Goal: Transaction & Acquisition: Purchase product/service

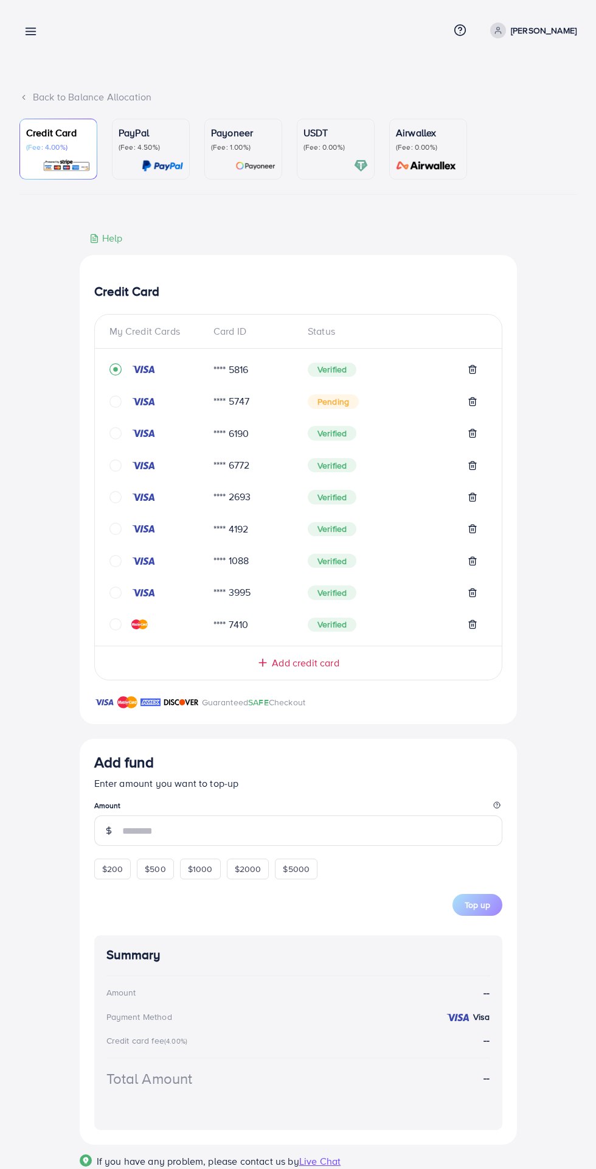
click at [265, 668] on icon at bounding box center [263, 663] width 12 height 12
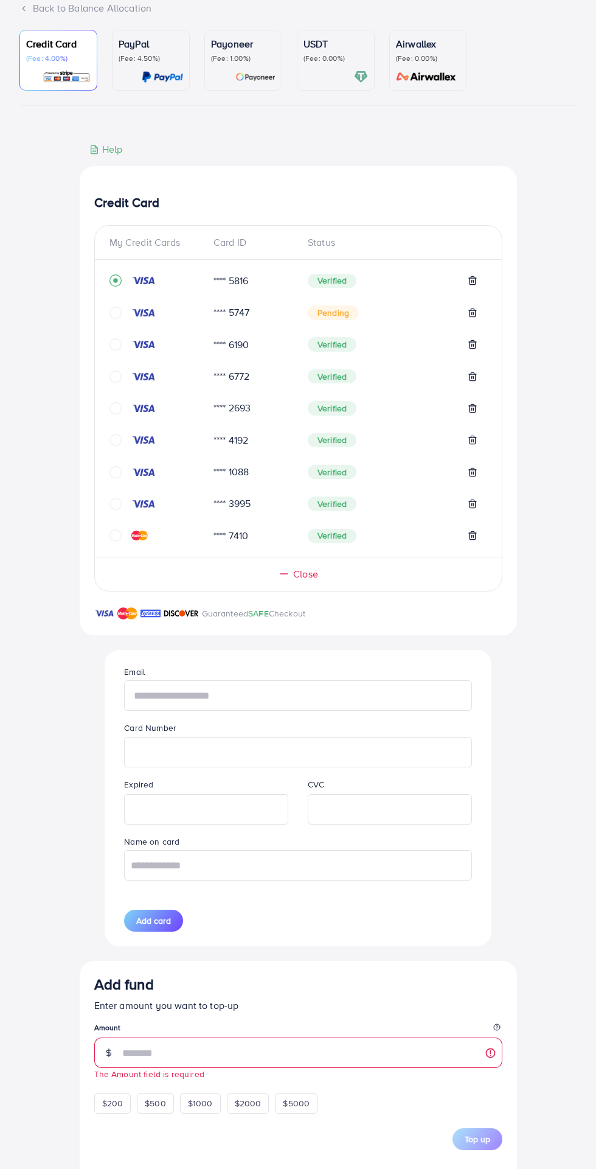
click at [173, 700] on input "text" at bounding box center [297, 695] width 347 height 30
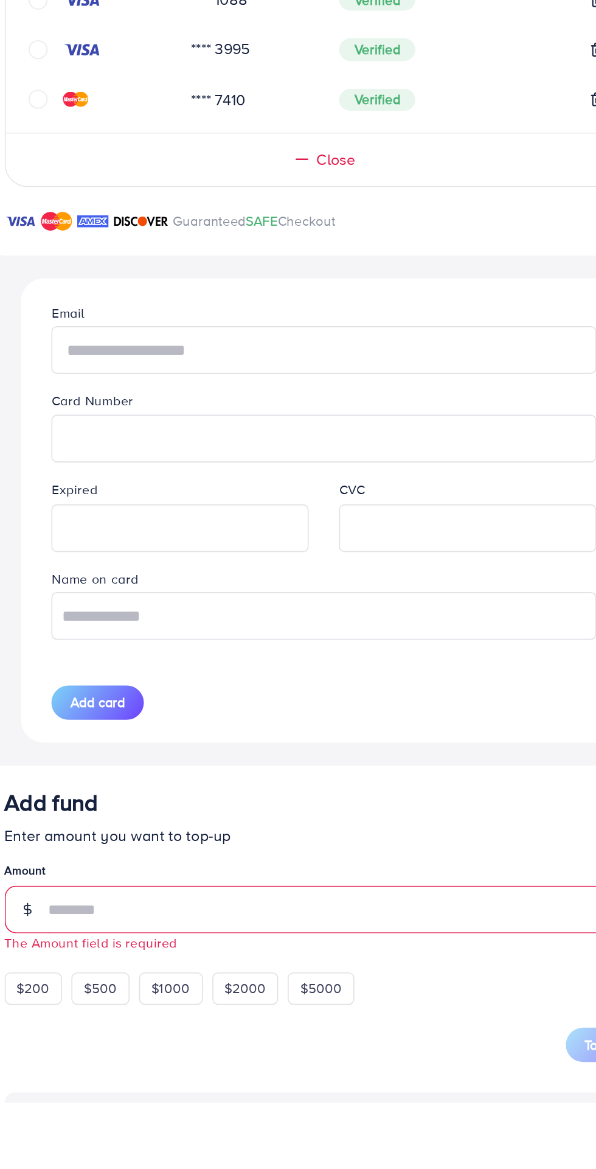
type input "**********"
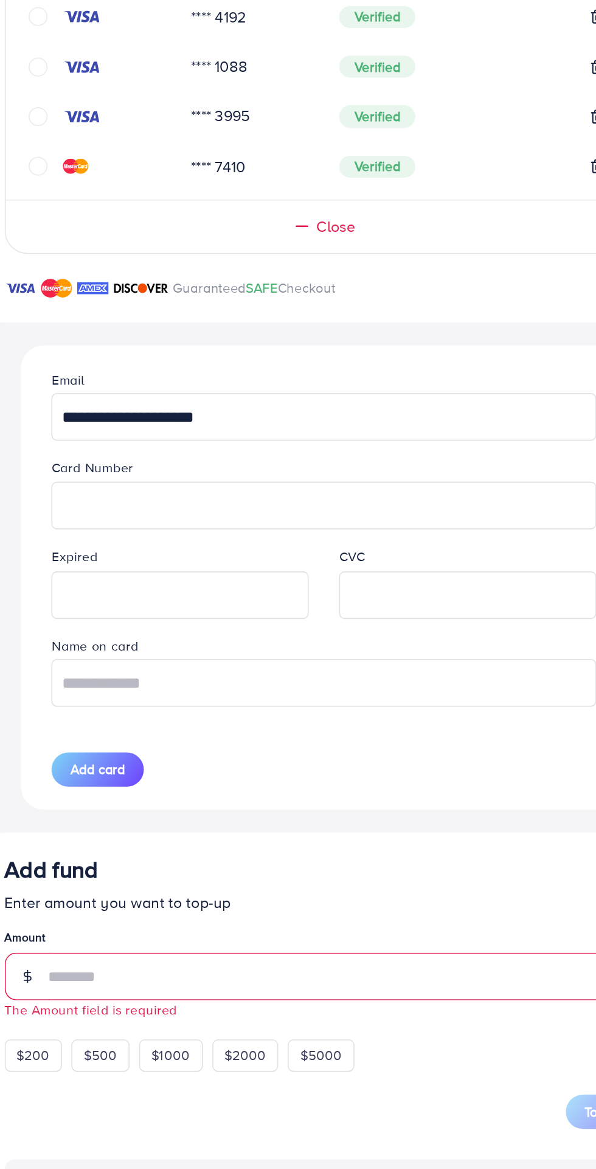
click at [162, 756] on iframe at bounding box center [298, 745] width 334 height 27
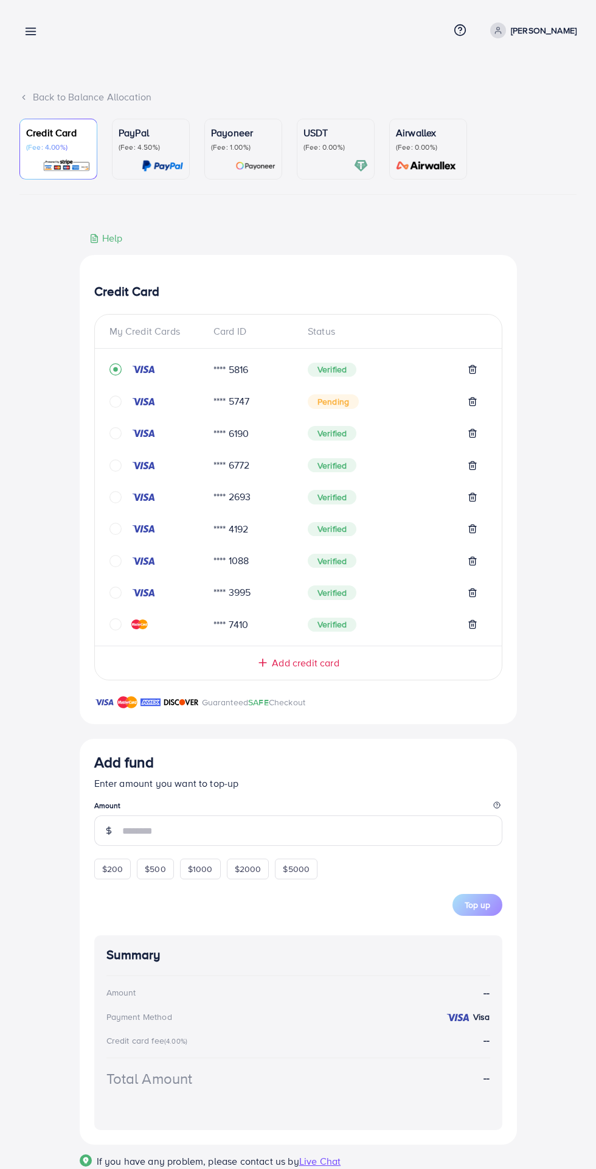
click at [274, 670] on span "Add credit card" at bounding box center [305, 663] width 67 height 14
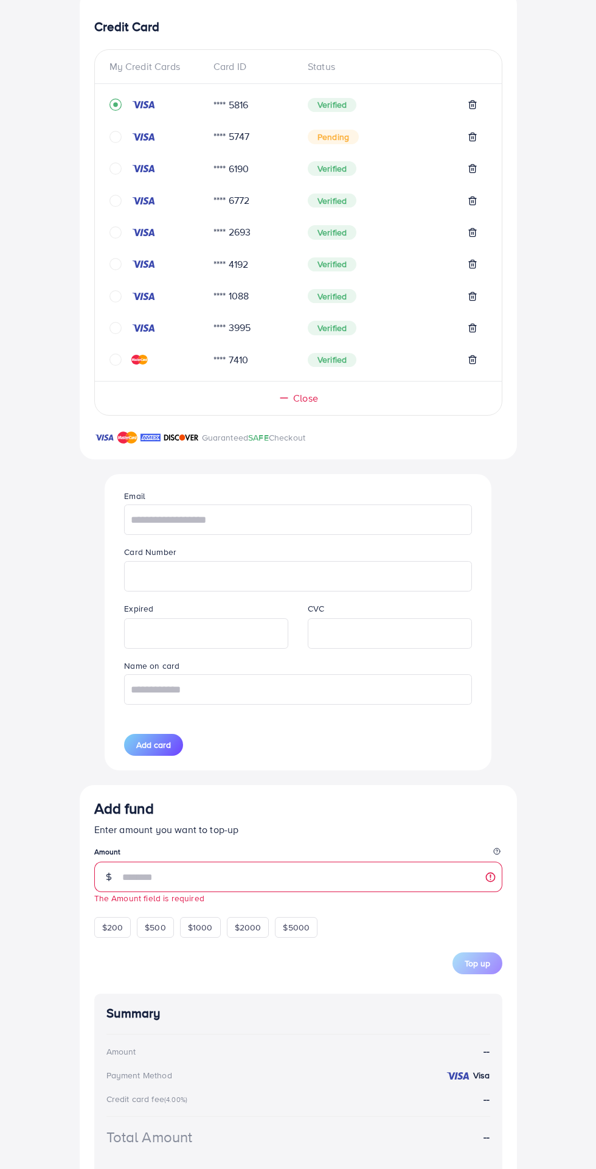
scroll to position [279, 0]
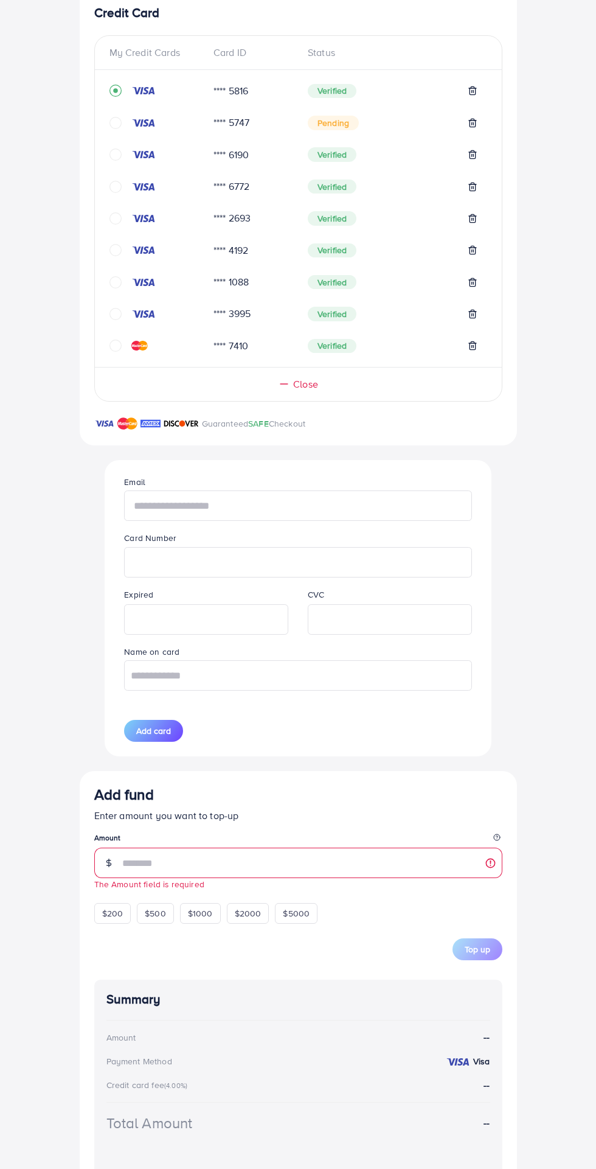
click at [165, 509] on input "text" at bounding box center [297, 505] width 347 height 30
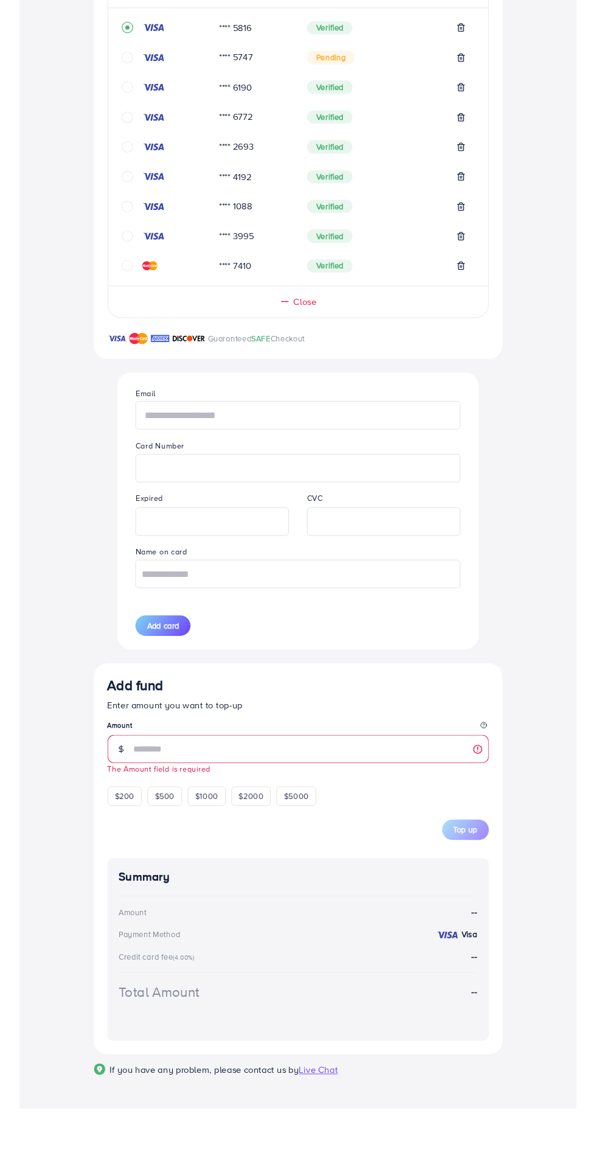
scroll to position [282, 0]
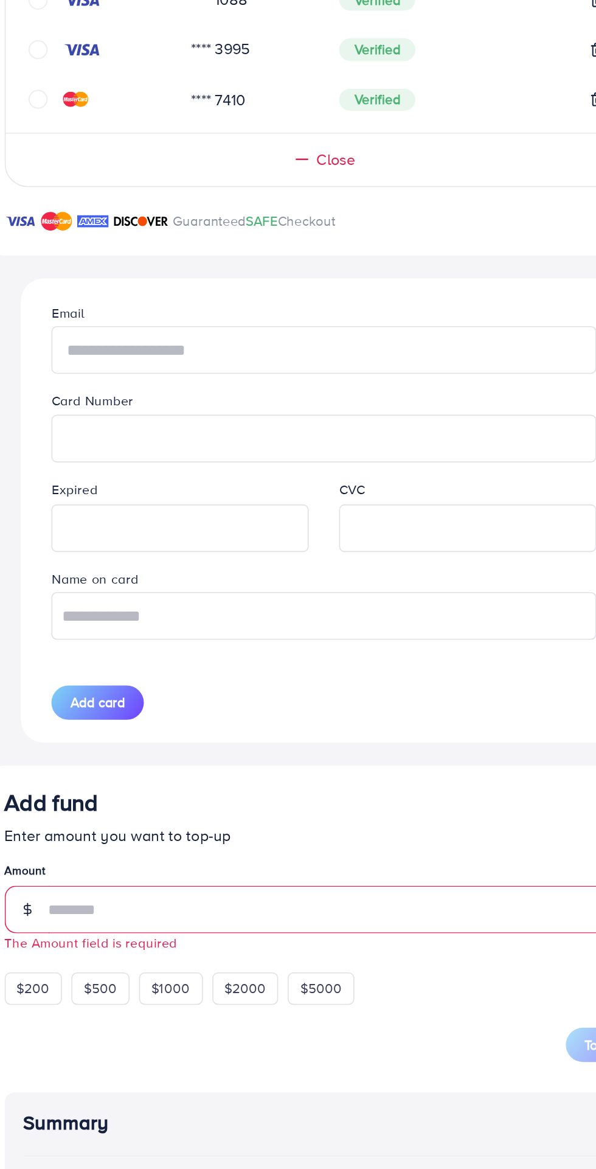
type input "**********"
click at [180, 674] on input "text" at bounding box center [297, 672] width 347 height 30
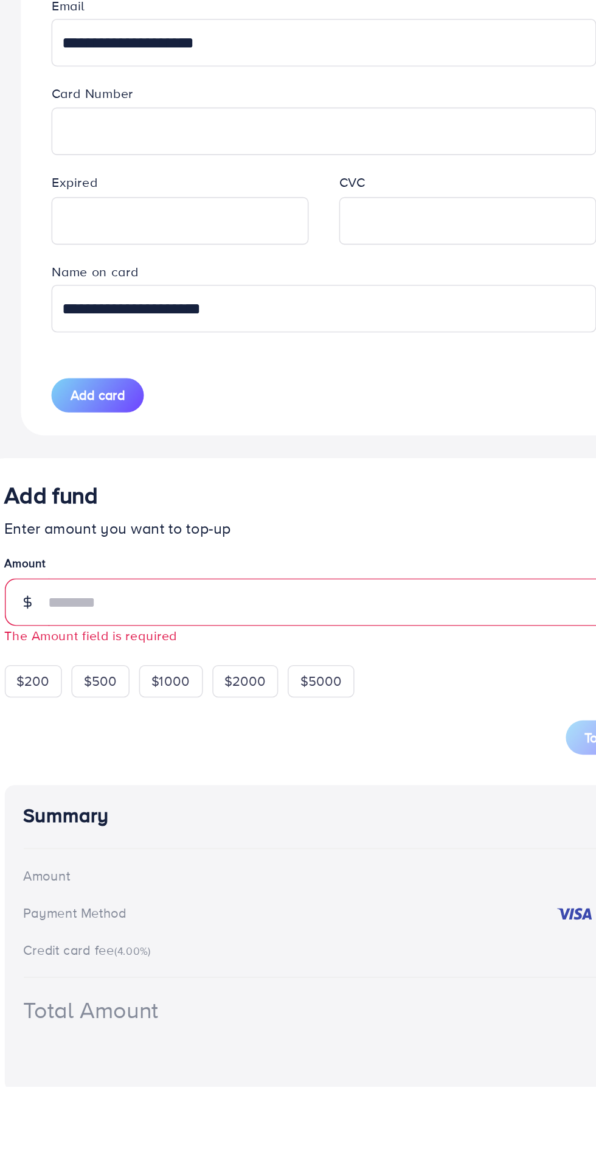
type input "**********"
click at [150, 734] on span "Add card" at bounding box center [153, 728] width 35 height 12
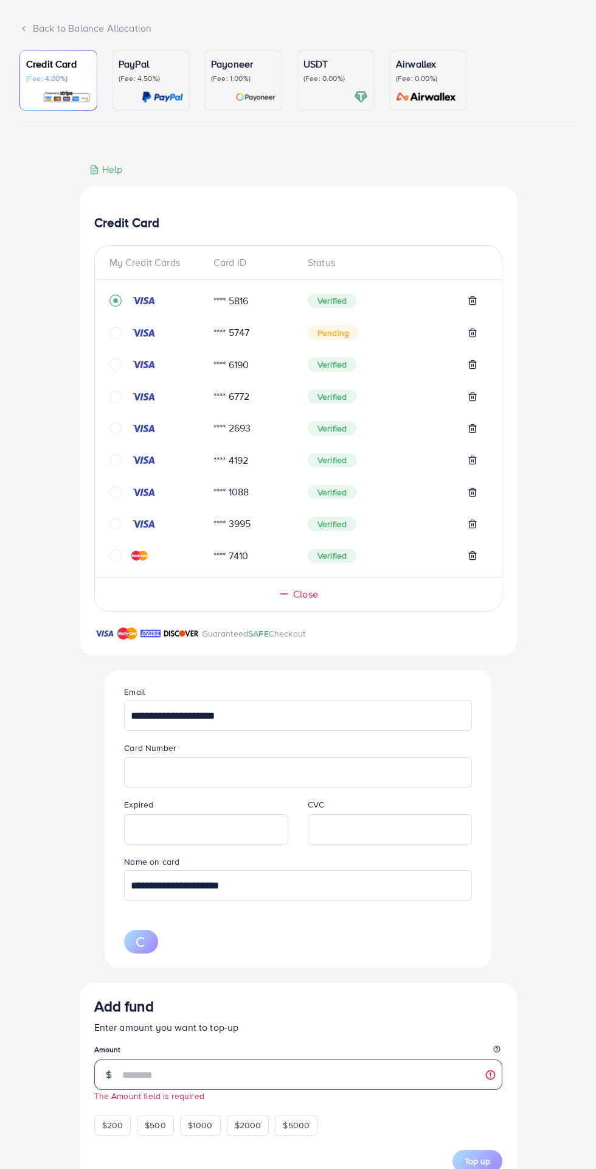
scroll to position [0, 0]
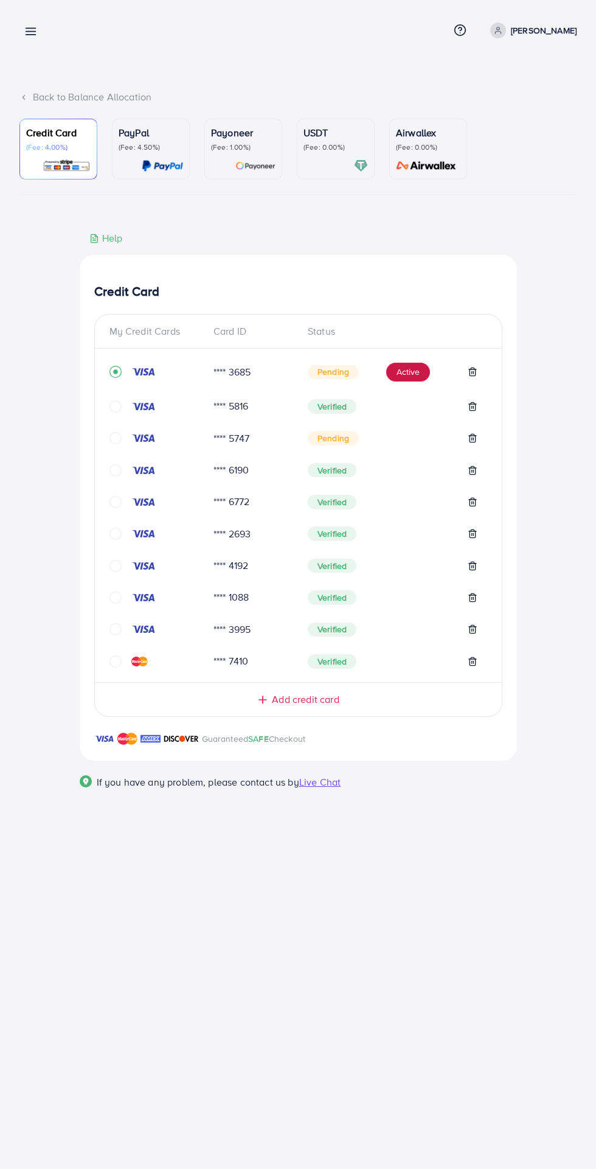
click at [408, 382] on button "Active" at bounding box center [408, 372] width 44 height 19
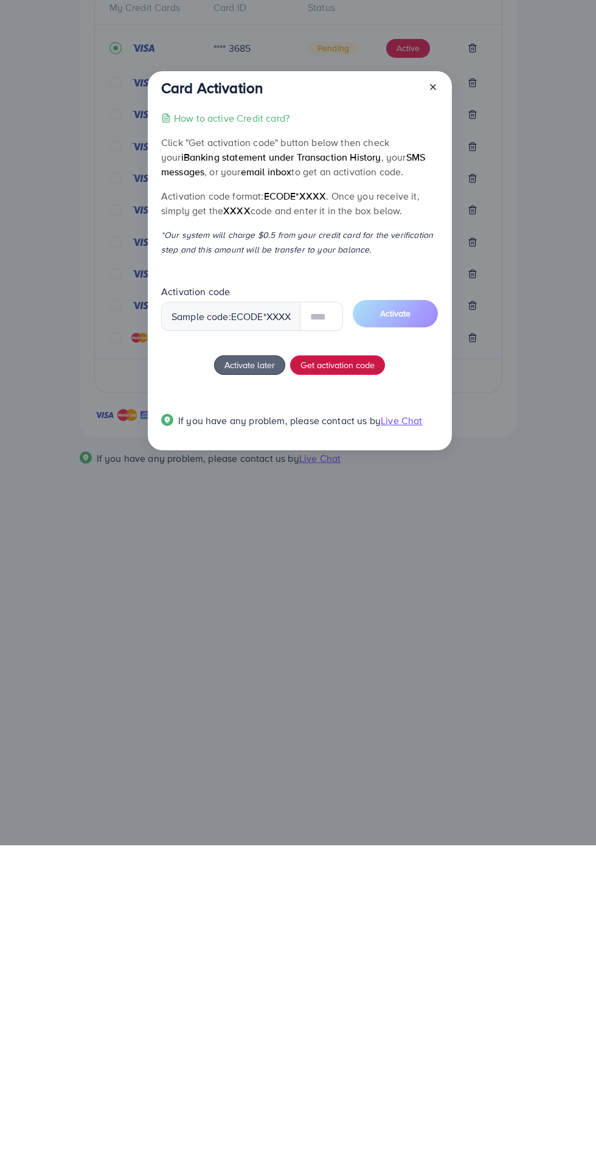
click at [312, 695] on span "Get activation code" at bounding box center [338, 688] width 74 height 13
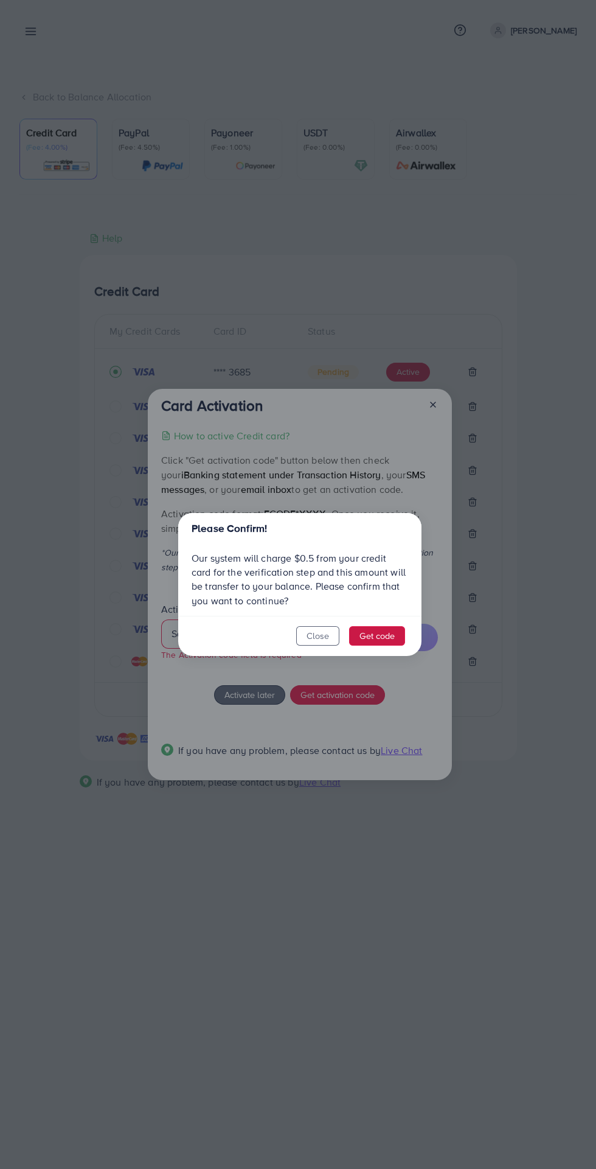
click at [363, 637] on button "Get code" at bounding box center [377, 635] width 56 height 19
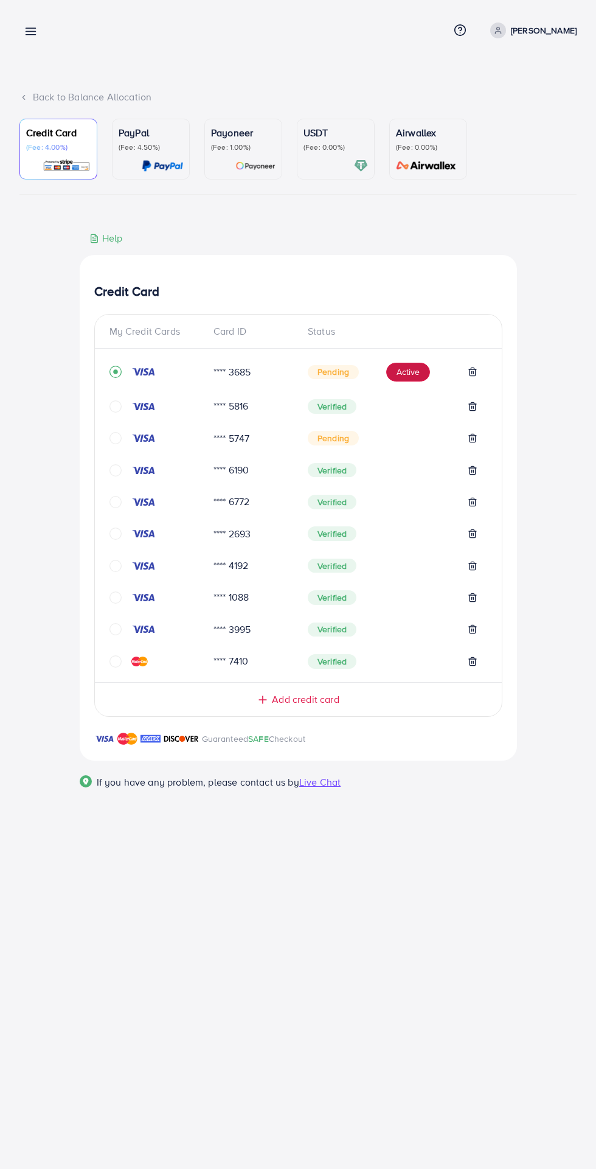
click at [419, 382] on button "Active" at bounding box center [408, 372] width 44 height 19
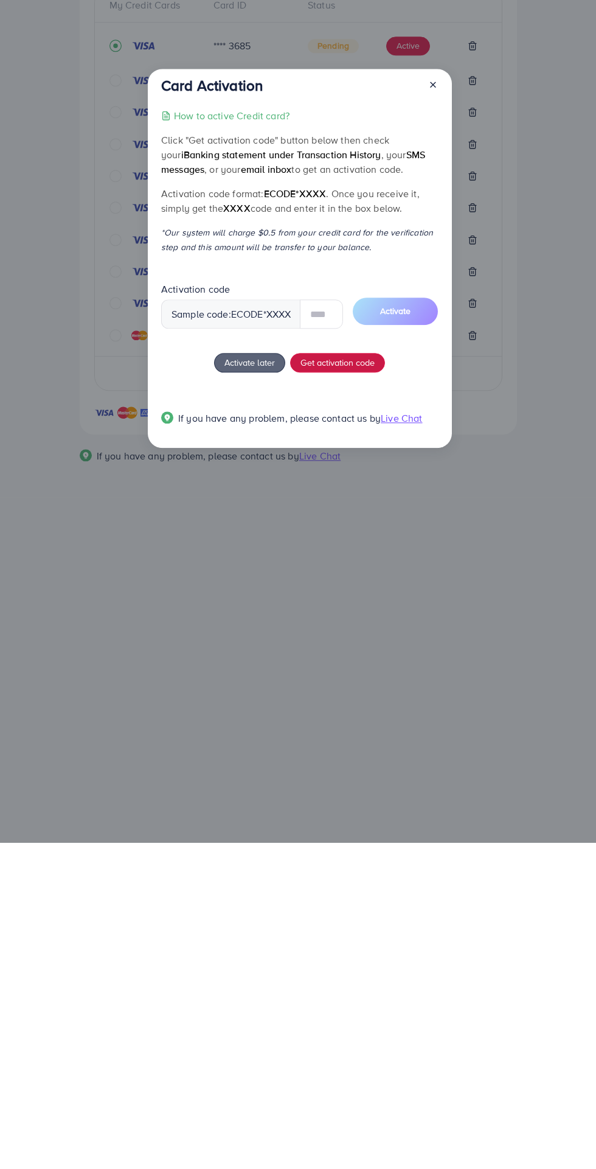
click at [360, 696] on button "Get activation code" at bounding box center [337, 688] width 95 height 19
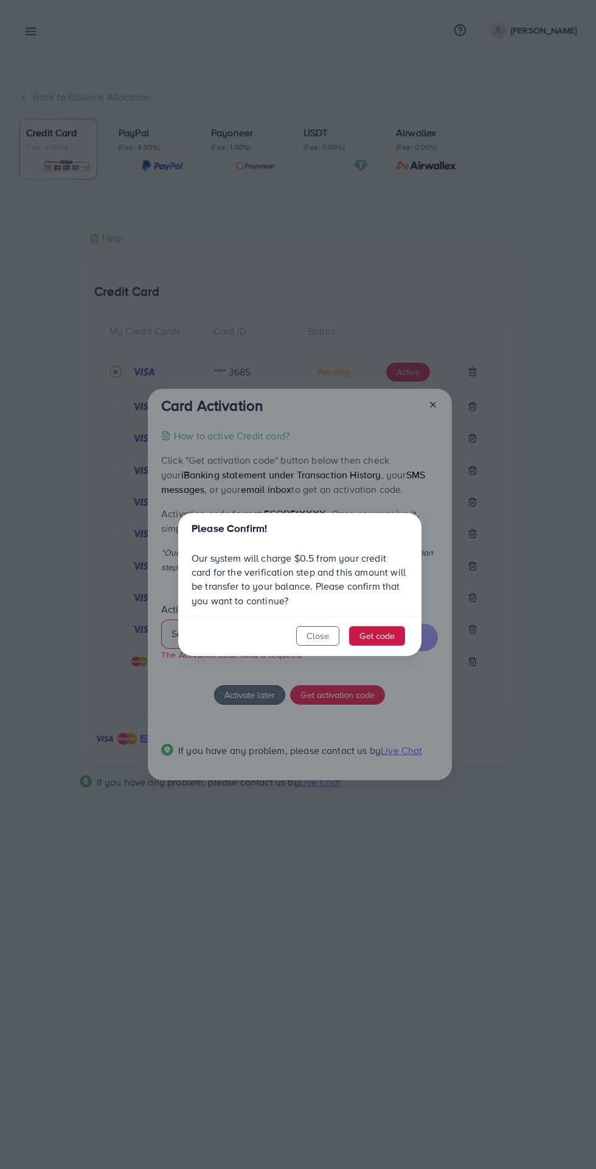
click at [397, 640] on button "Get code" at bounding box center [377, 635] width 56 height 19
